Goal: Feedback & Contribution: Submit feedback/report problem

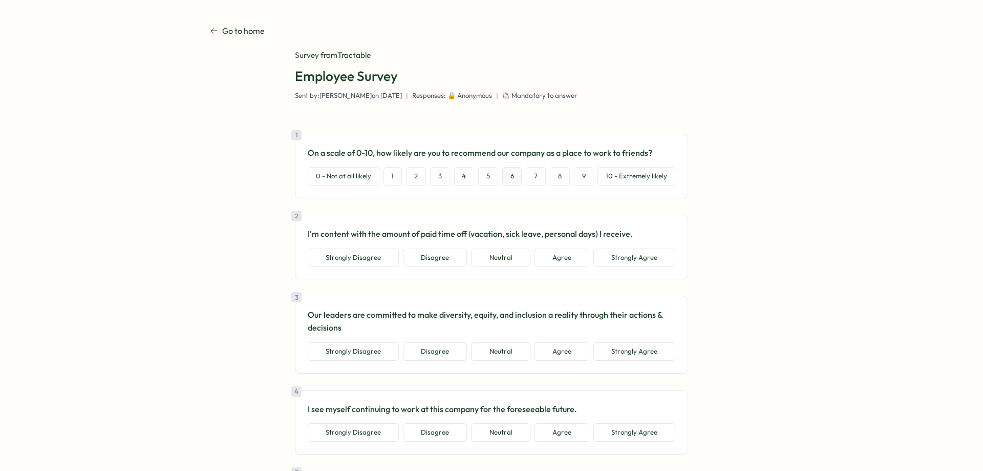
click at [511, 177] on button "6" at bounding box center [512, 176] width 20 height 18
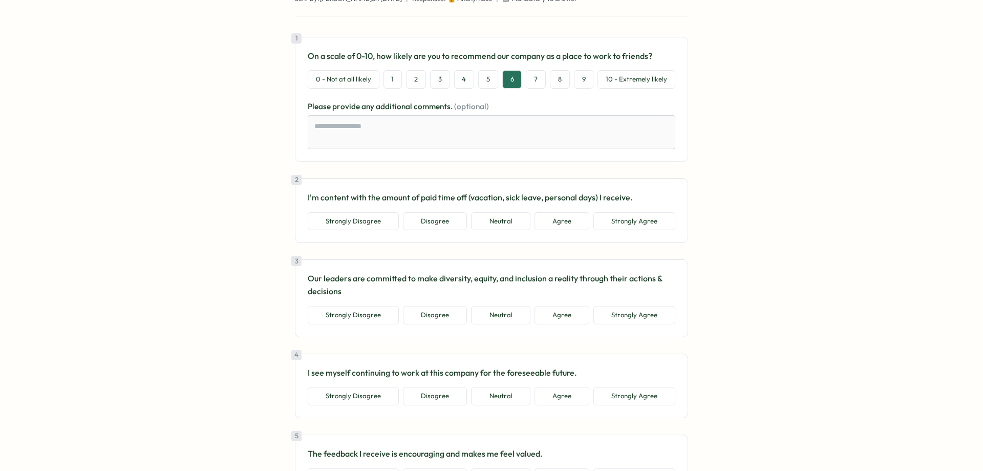
scroll to position [97, 0]
click at [545, 220] on button "Agree" at bounding box center [562, 220] width 55 height 18
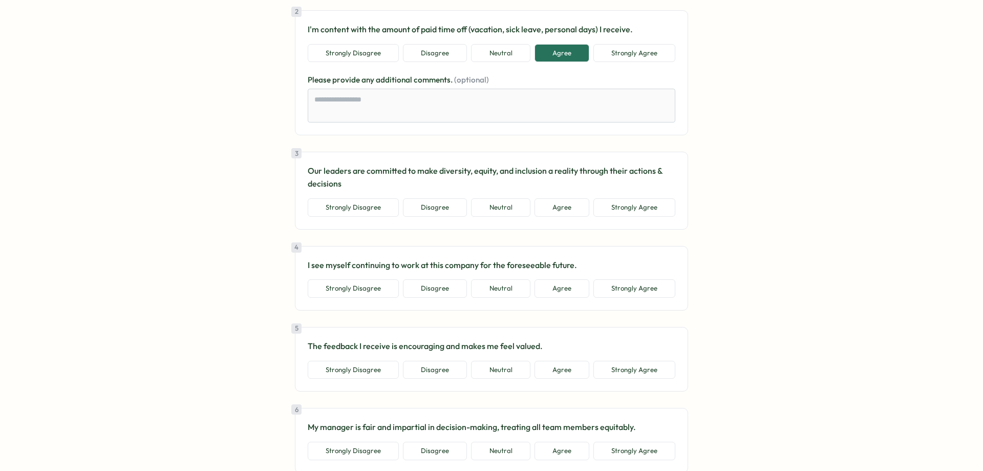
scroll to position [265, 0]
click at [562, 209] on button "Agree" at bounding box center [562, 207] width 55 height 18
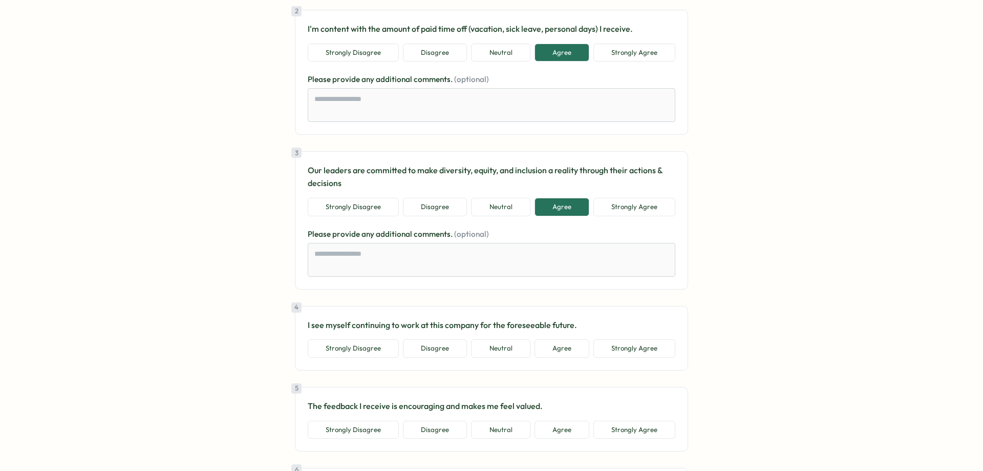
scroll to position [402, 0]
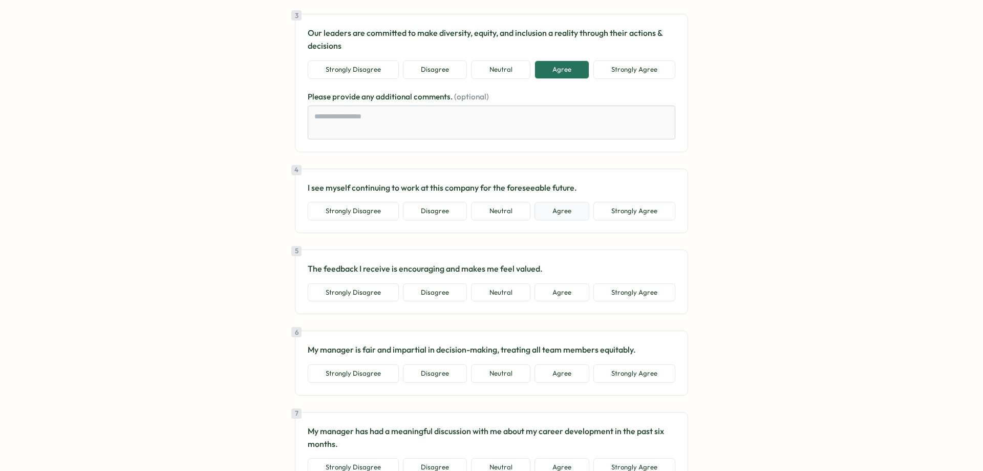
click at [542, 207] on button "Agree" at bounding box center [562, 211] width 55 height 18
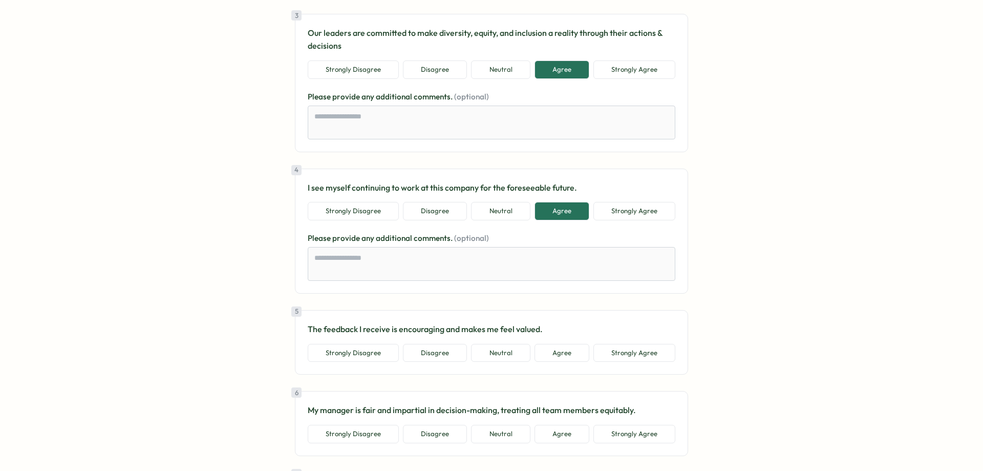
scroll to position [492, 0]
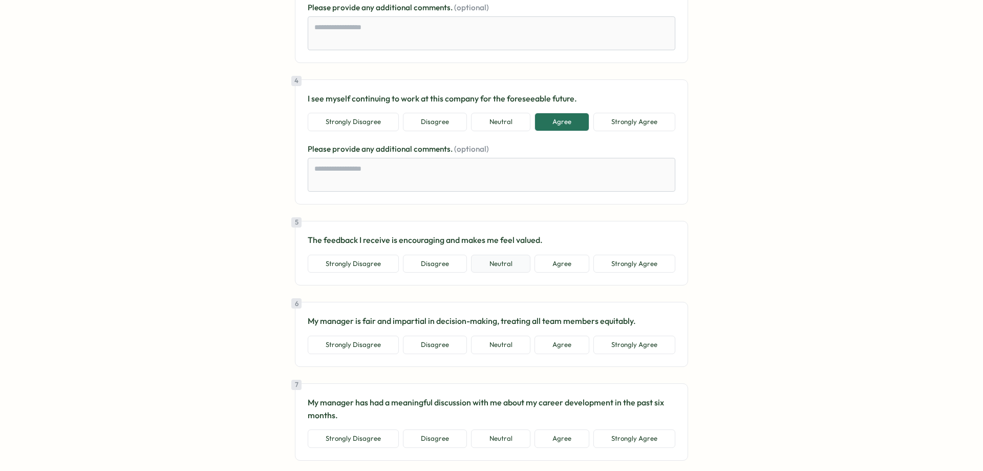
click at [502, 261] on button "Neutral" at bounding box center [500, 263] width 59 height 18
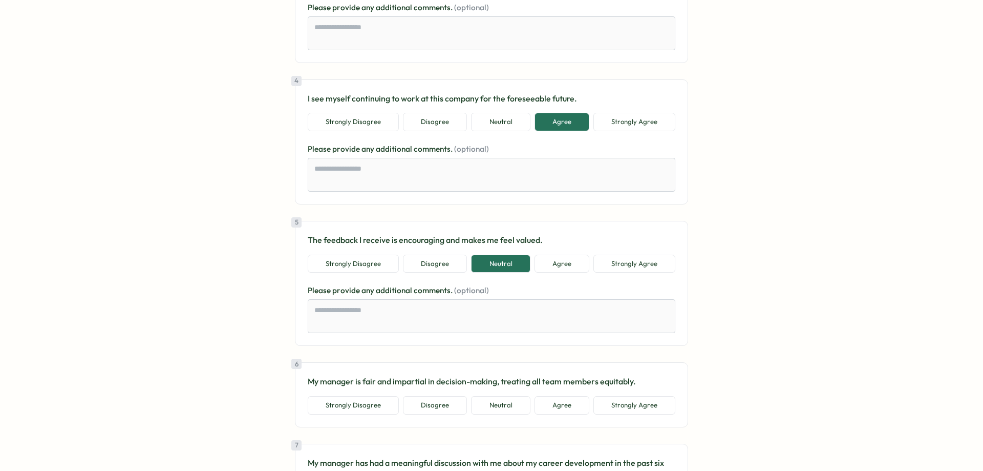
scroll to position [737, 0]
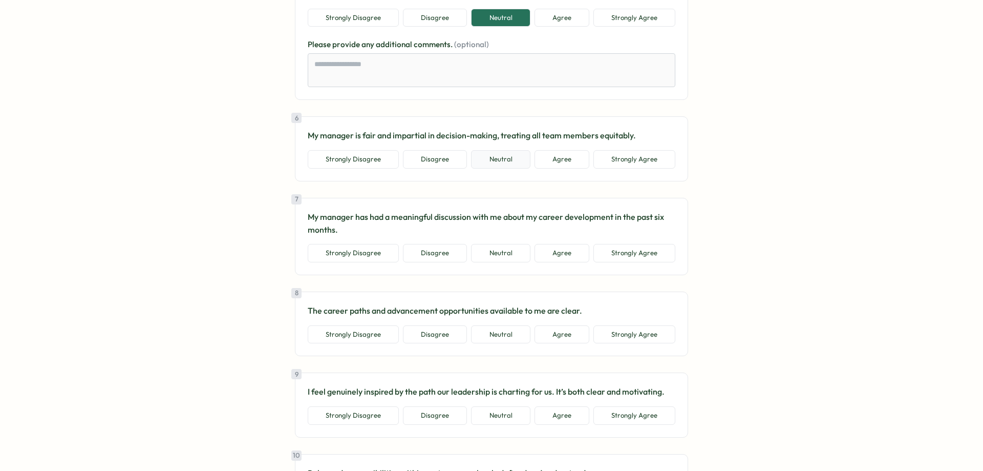
click at [500, 162] on button "Neutral" at bounding box center [500, 159] width 59 height 18
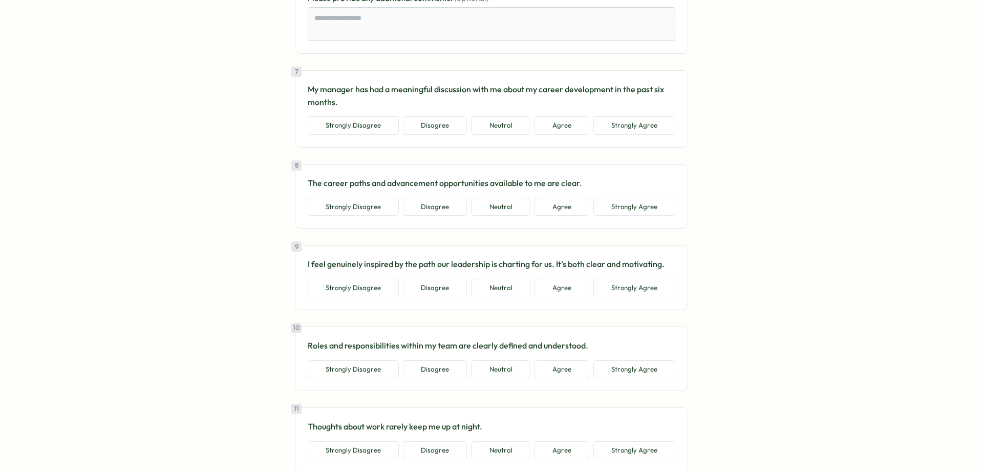
scroll to position [926, 0]
click at [428, 125] on button "Disagree" at bounding box center [435, 125] width 64 height 18
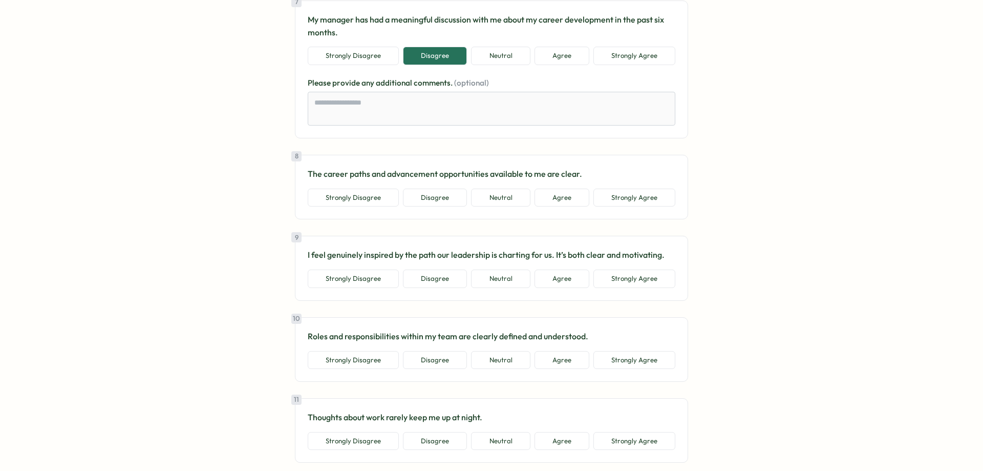
scroll to position [1054, 0]
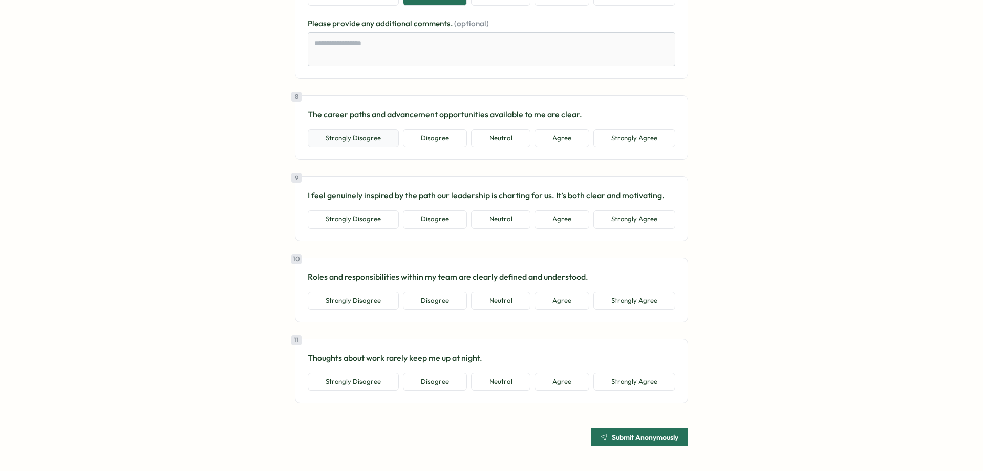
click at [377, 135] on button "Strongly Disagree" at bounding box center [353, 138] width 91 height 18
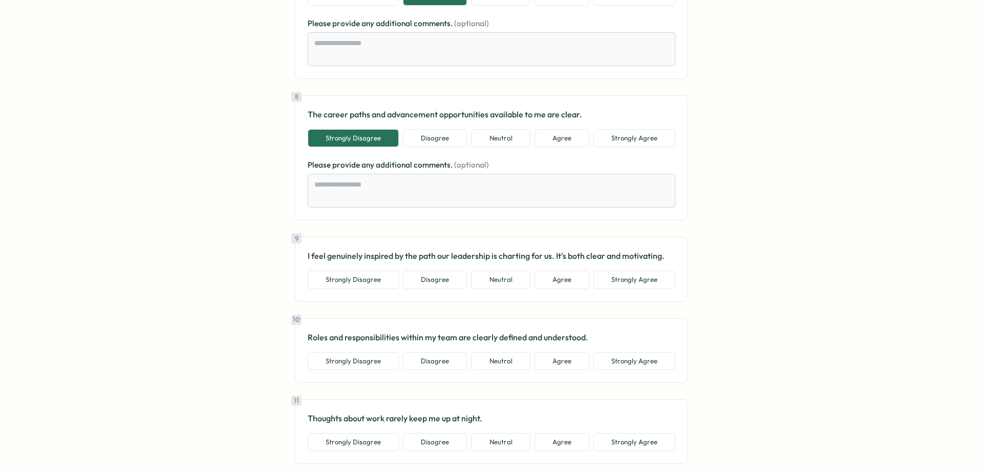
scroll to position [1115, 0]
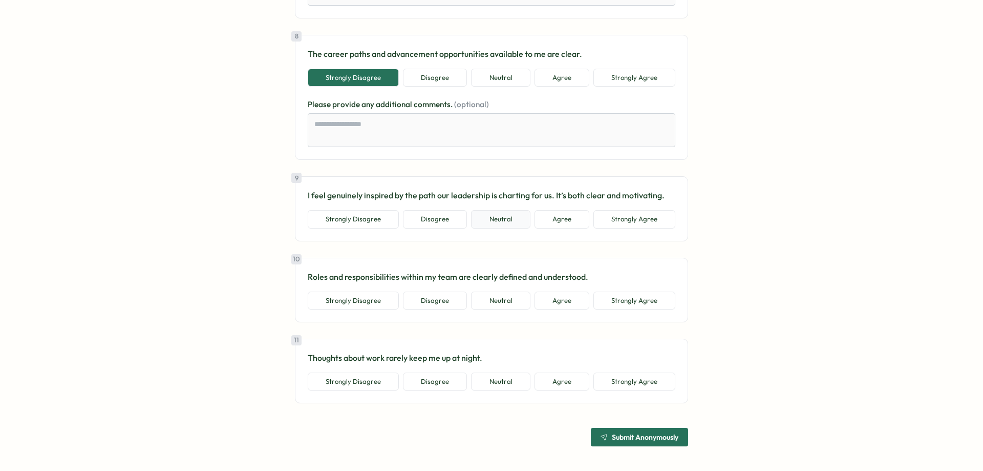
click at [496, 221] on button "Neutral" at bounding box center [500, 219] width 59 height 18
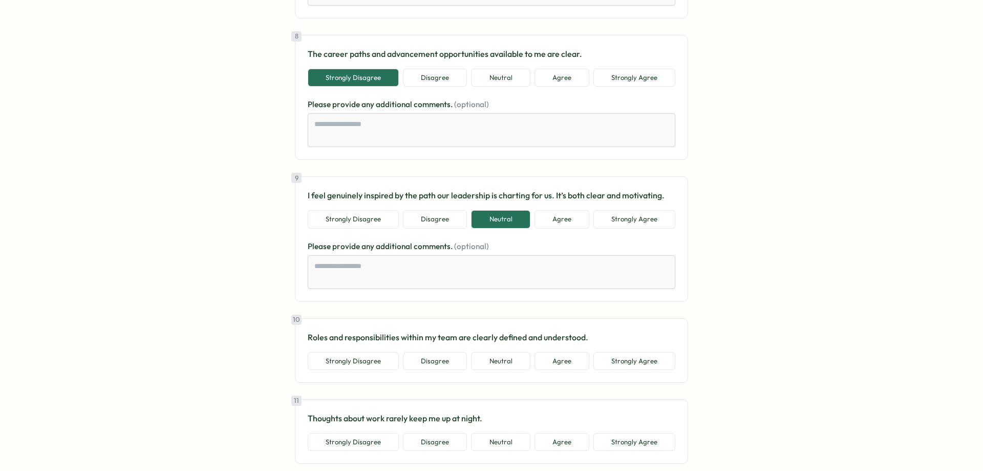
scroll to position [1175, 0]
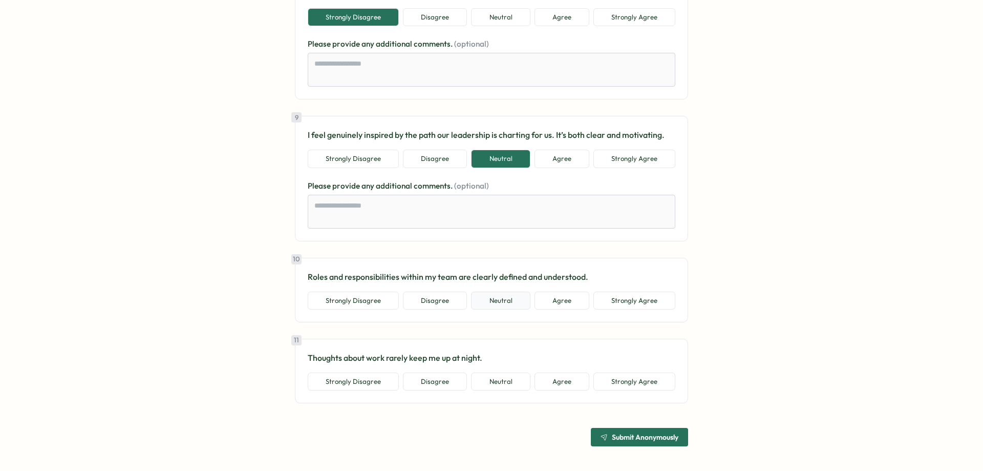
click at [493, 301] on button "Neutral" at bounding box center [500, 300] width 59 height 18
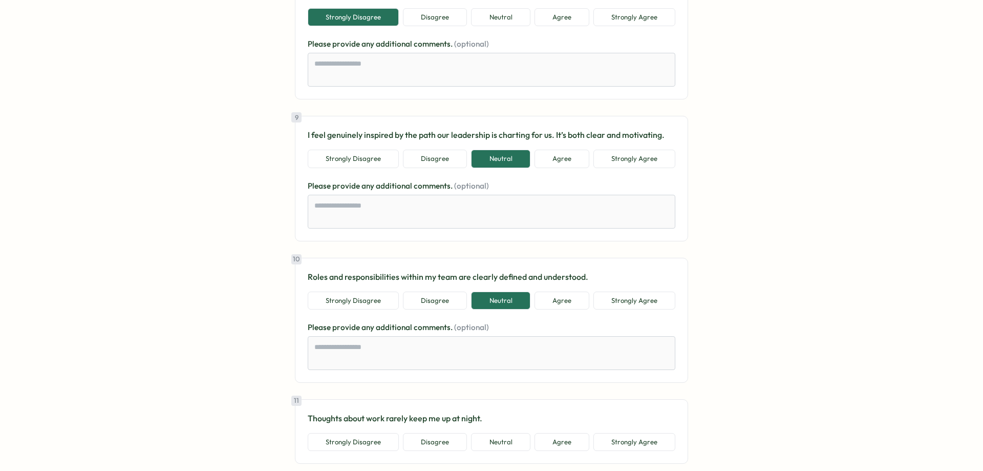
scroll to position [1235, 0]
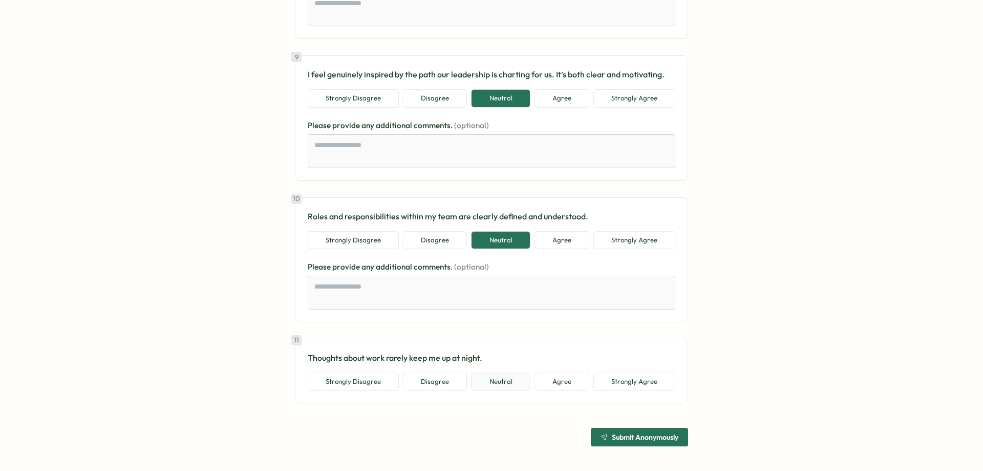
click at [488, 384] on button "Neutral" at bounding box center [500, 381] width 59 height 18
type textarea "*"
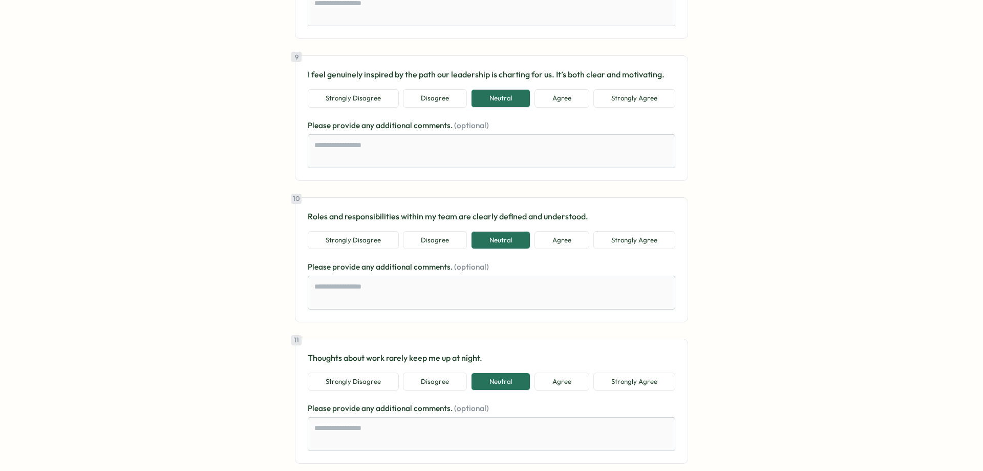
scroll to position [1296, 0]
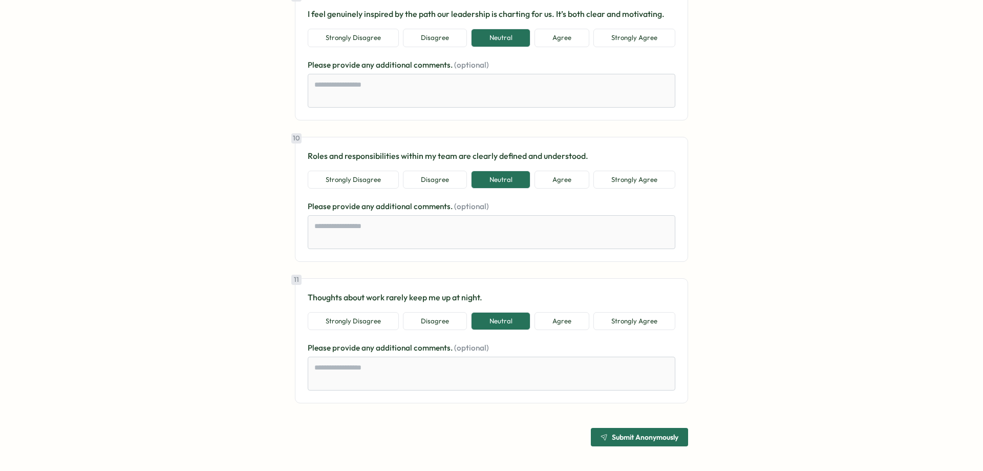
click at [620, 434] on span "Submit Anonymously" at bounding box center [645, 436] width 67 height 7
